Goal: Book appointment/travel/reservation

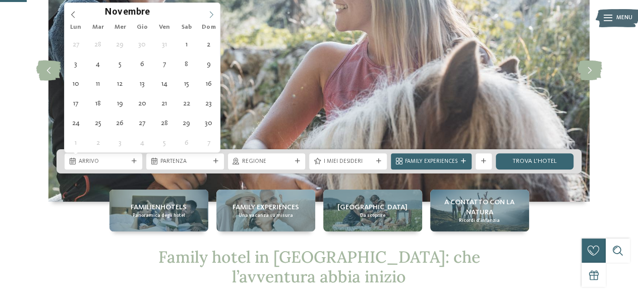
click at [214, 15] on icon at bounding box center [211, 14] width 7 height 7
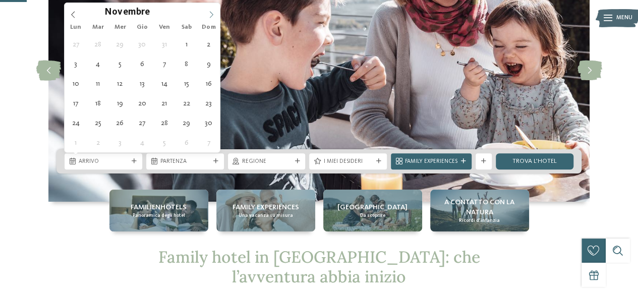
click at [213, 14] on icon at bounding box center [211, 14] width 7 height 7
type input "****"
click at [213, 14] on icon at bounding box center [211, 14] width 7 height 7
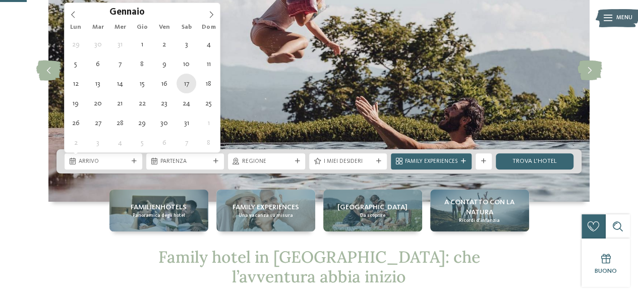
type div "17.01.2026"
type input "****"
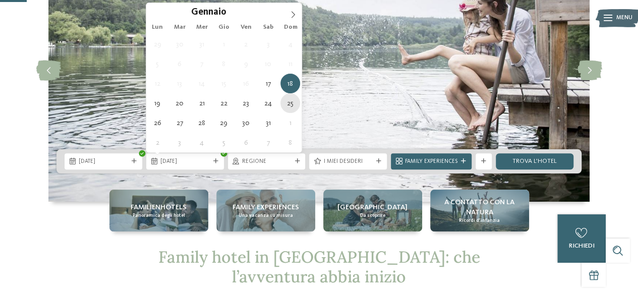
type div "25.01.2026"
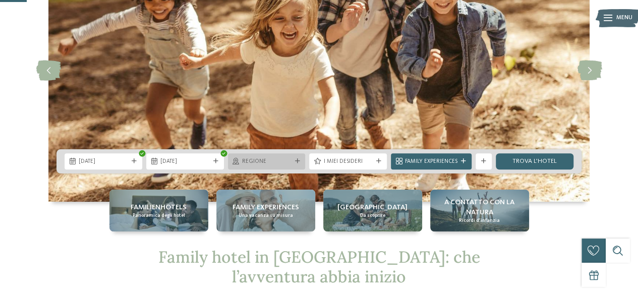
click at [276, 160] on span "Regione" at bounding box center [266, 162] width 49 height 8
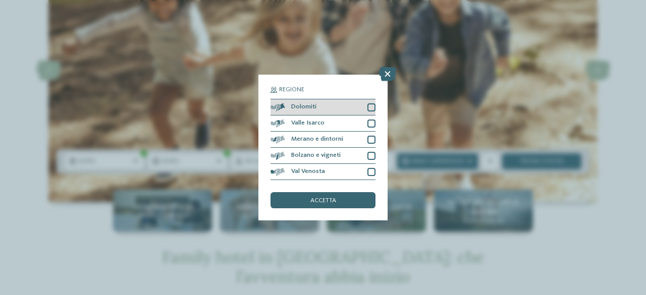
click at [369, 108] on div at bounding box center [371, 107] width 8 height 8
click at [348, 197] on div "accetta" at bounding box center [322, 200] width 105 height 16
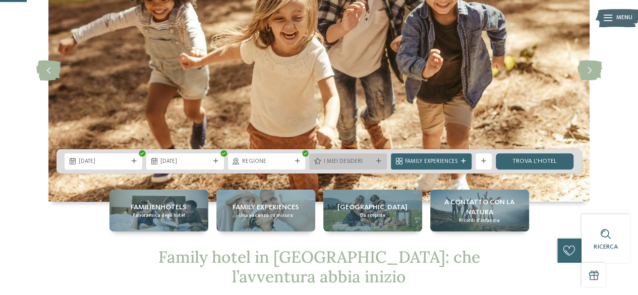
click at [378, 159] on icon at bounding box center [378, 161] width 5 height 5
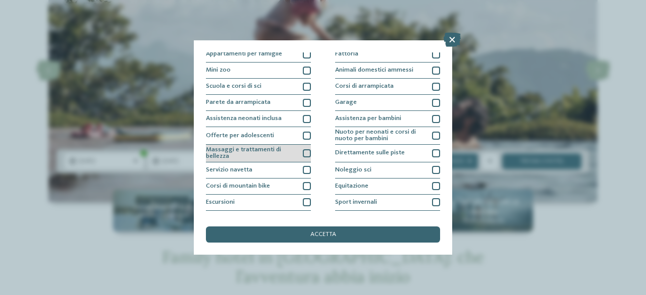
scroll to position [128, 0]
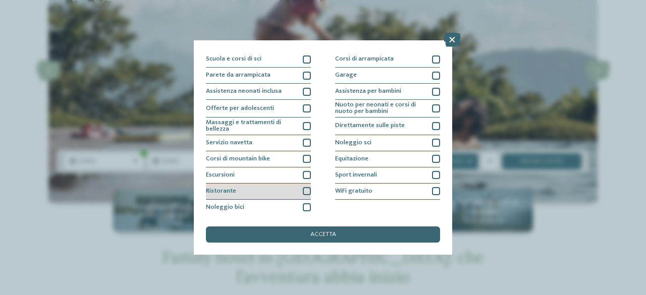
click at [304, 188] on div at bounding box center [307, 191] width 8 height 8
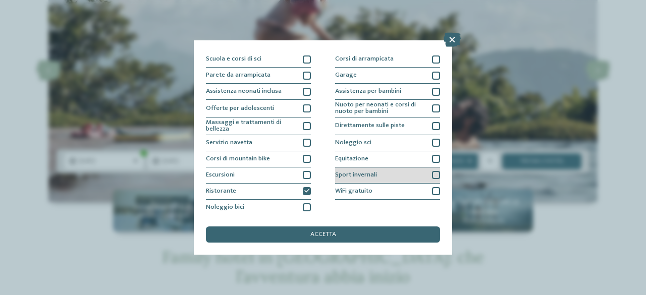
click at [432, 175] on div at bounding box center [436, 175] width 8 height 8
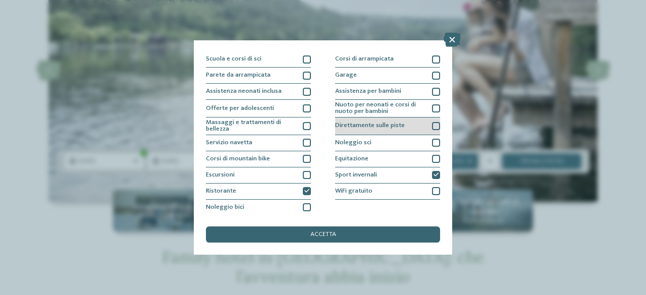
click at [432, 126] on div at bounding box center [436, 126] width 8 height 8
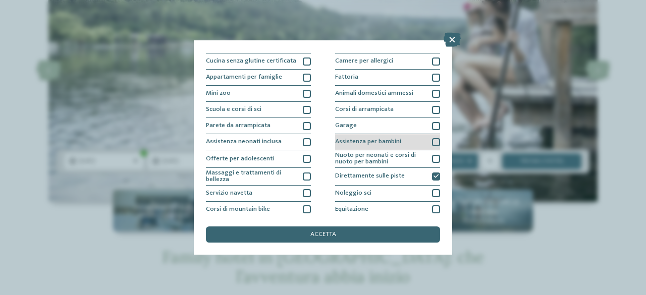
click at [432, 141] on div at bounding box center [436, 142] width 8 height 8
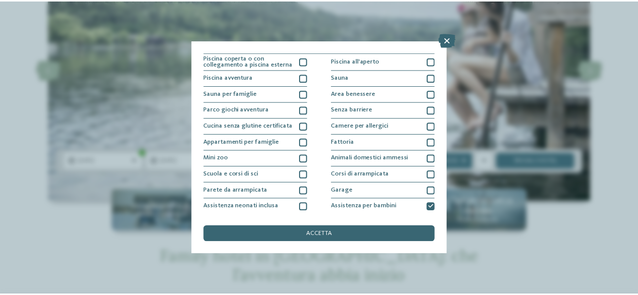
scroll to position [0, 0]
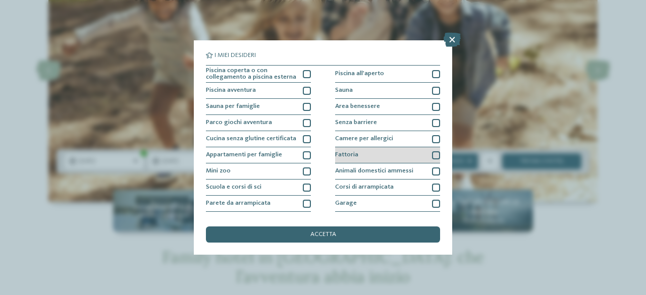
click at [432, 154] on div at bounding box center [436, 155] width 8 height 8
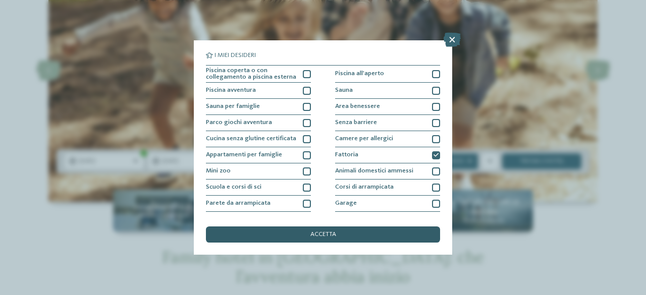
click at [383, 234] on div "accetta" at bounding box center [323, 235] width 234 height 16
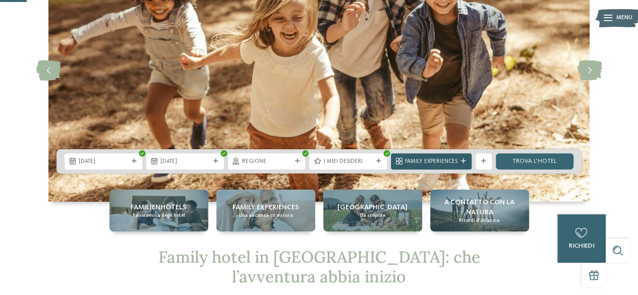
click at [462, 159] on icon at bounding box center [463, 161] width 5 height 5
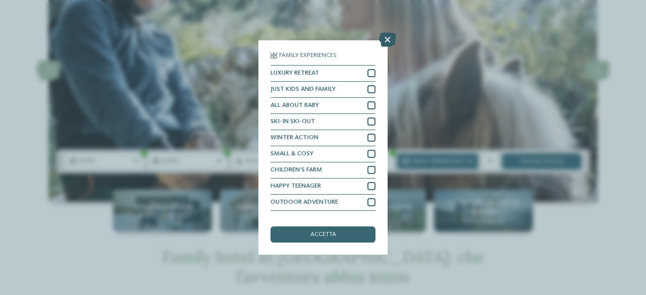
click at [383, 43] on icon at bounding box center [387, 40] width 17 height 14
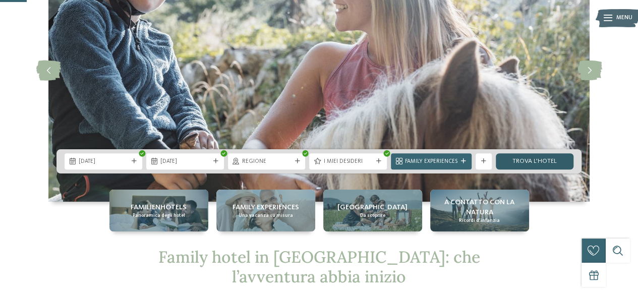
click at [540, 161] on link "trova l’hotel" at bounding box center [535, 161] width 78 height 16
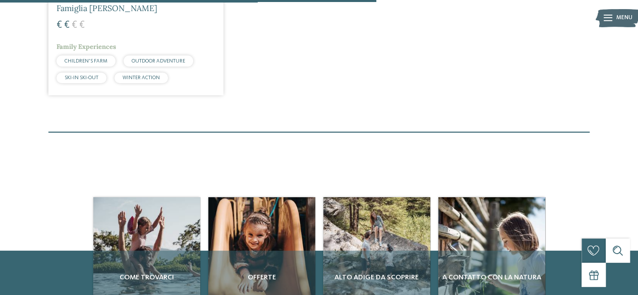
scroll to position [249, 0]
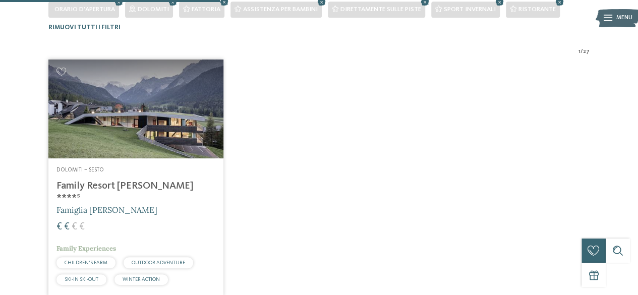
click at [132, 129] on img at bounding box center [135, 109] width 175 height 98
